Goal: Task Accomplishment & Management: Complete application form

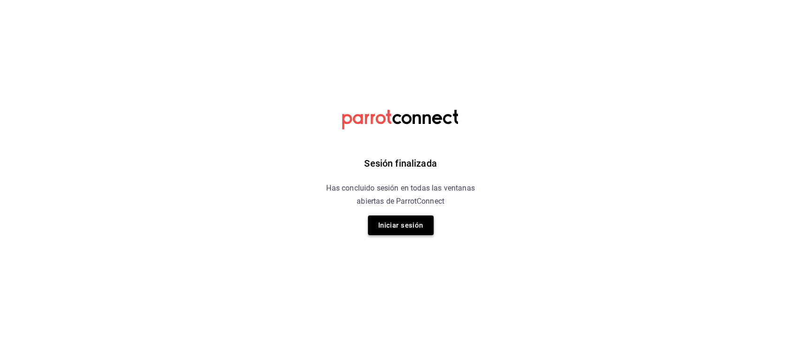
click at [409, 227] on button "Iniciar sesión" at bounding box center [401, 225] width 66 height 20
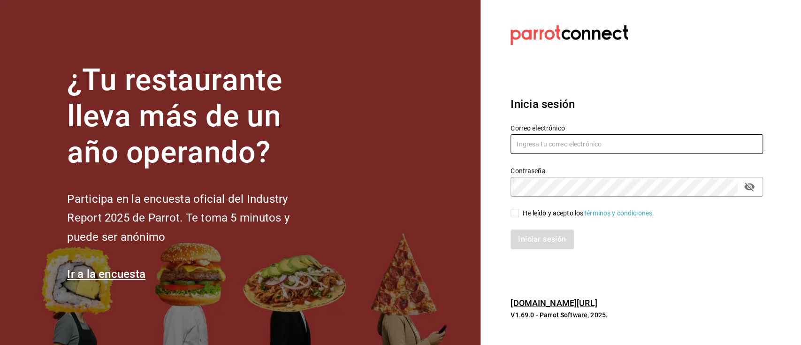
click at [535, 153] on input "text" at bounding box center [636, 144] width 252 height 20
type input "[EMAIL_ADDRESS][DOMAIN_NAME]"
click at [518, 213] on input "He leído y acepto los Términos y condiciones." at bounding box center [514, 213] width 8 height 8
checkbox input "true"
click at [545, 236] on button "Iniciar sesión" at bounding box center [542, 239] width 64 height 20
